Goal: Task Accomplishment & Management: Manage account settings

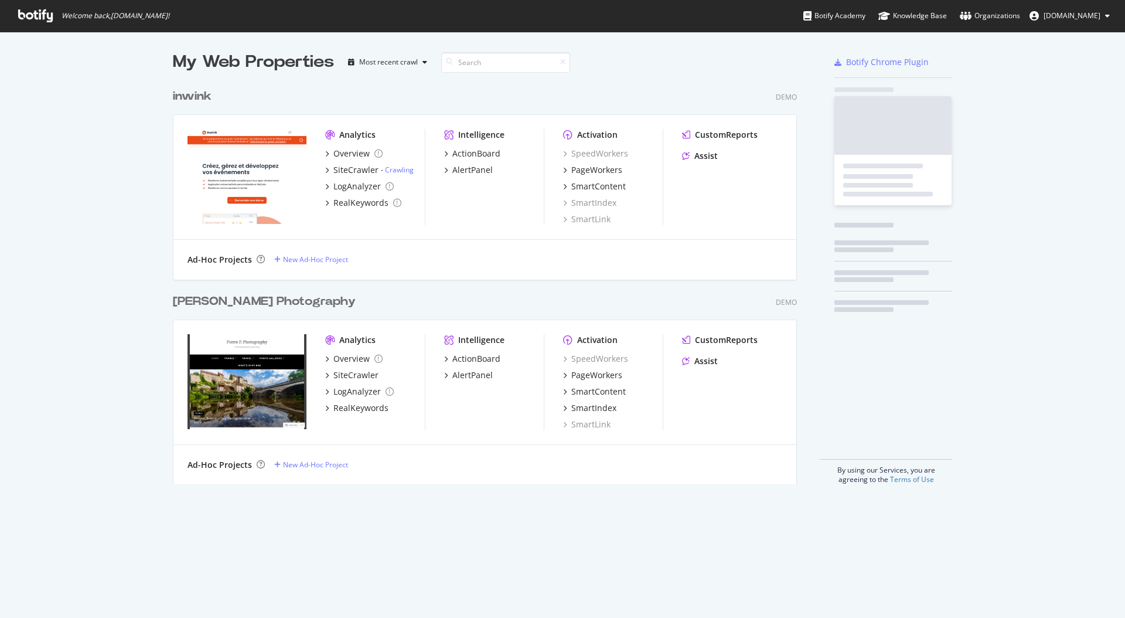
scroll to position [410, 634]
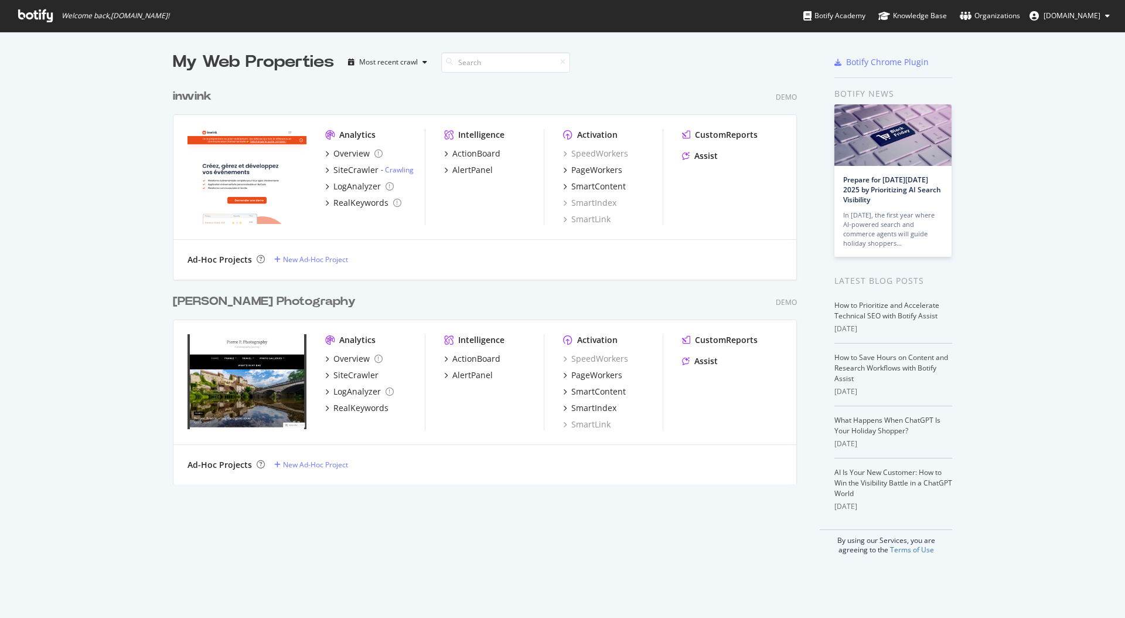
click at [1066, 12] on span "[DOMAIN_NAME]" at bounding box center [1072, 16] width 57 height 10
click at [1058, 147] on span "Log Out" at bounding box center [1051, 144] width 25 height 10
